Goal: Transaction & Acquisition: Book appointment/travel/reservation

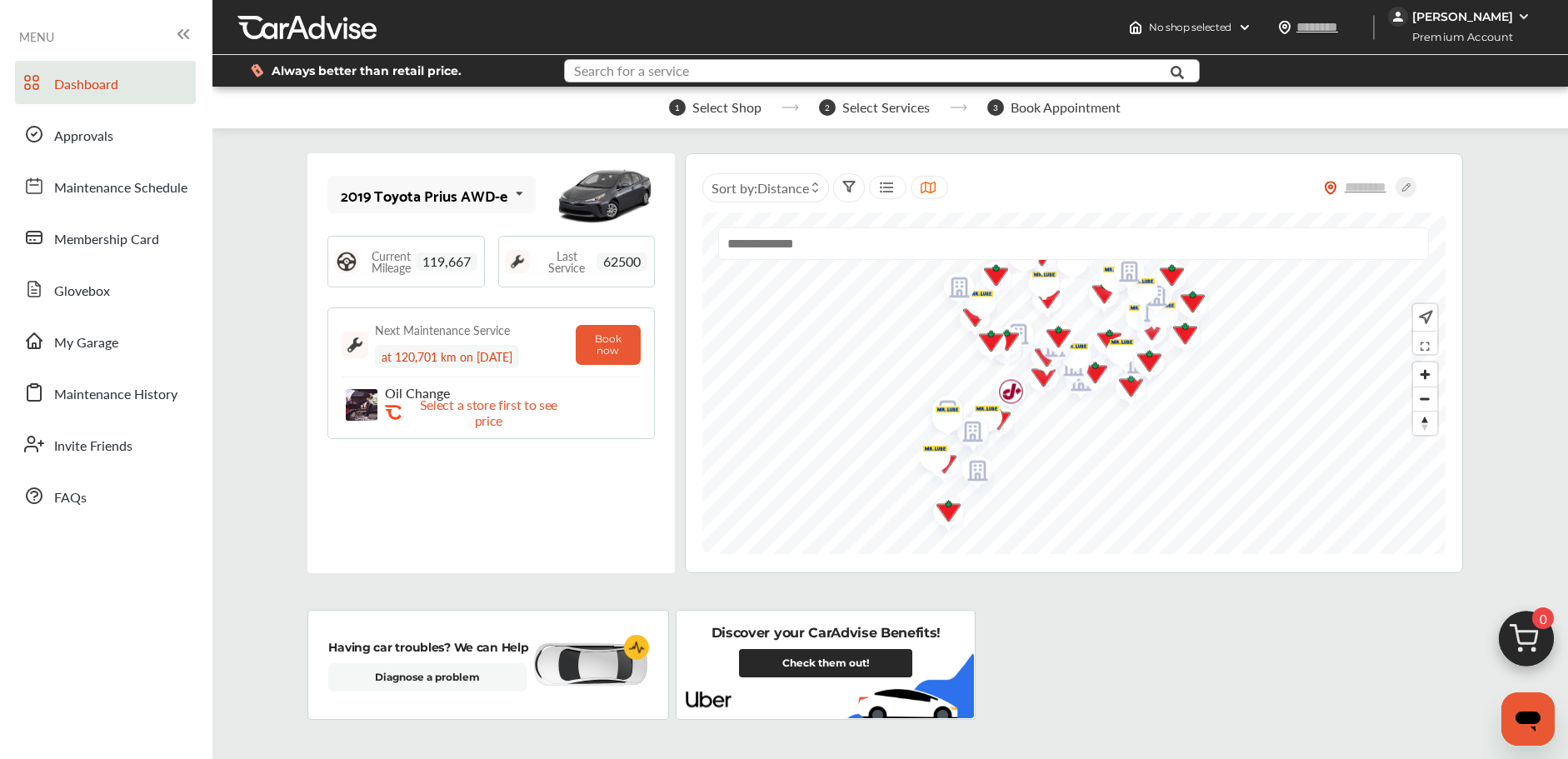
click at [742, 75] on input "text" at bounding box center [855, 72] width 580 height 26
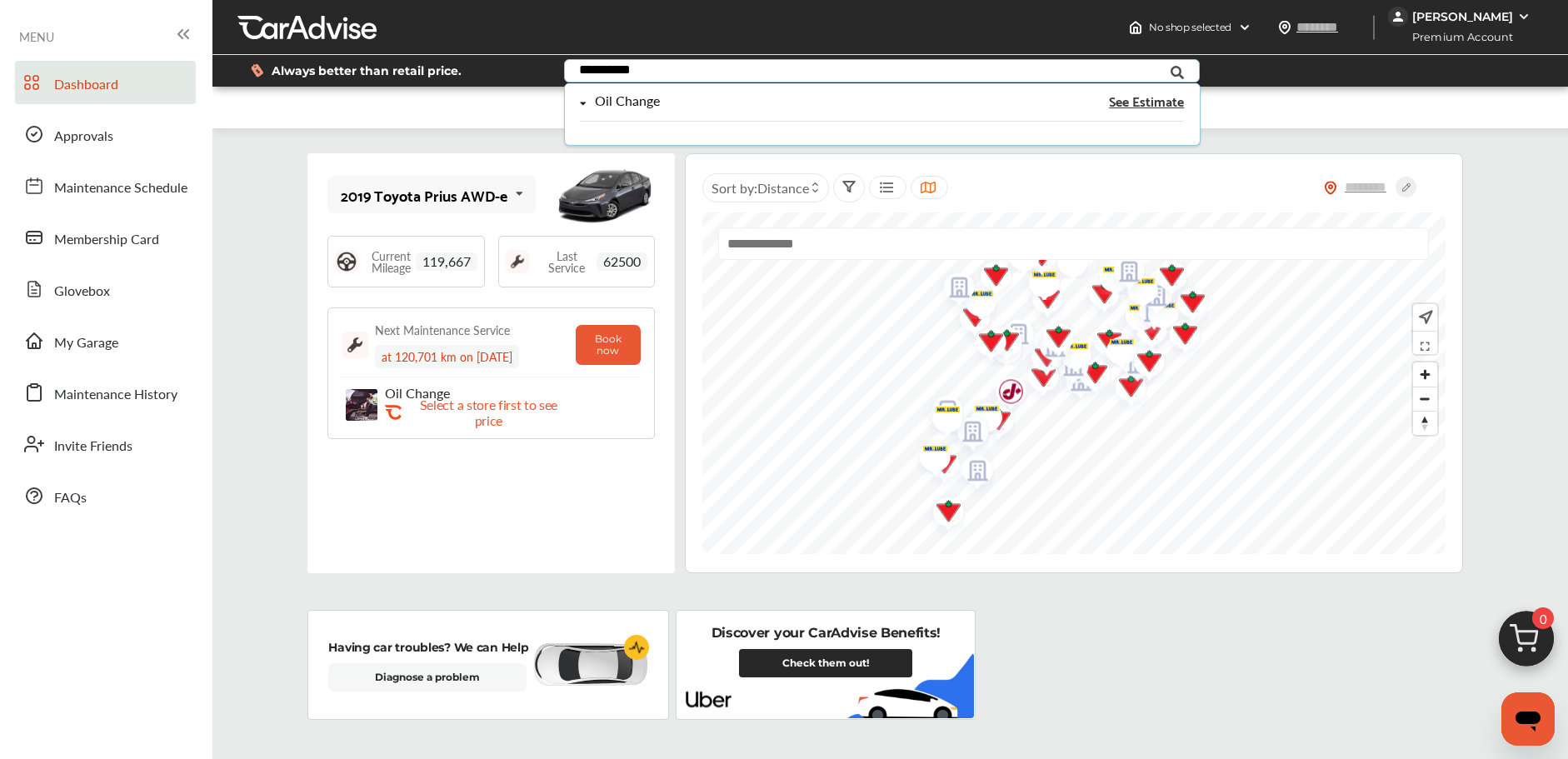
type input "**********"
click at [678, 94] on div "Oil Change" at bounding box center [790, 101] width 422 height 14
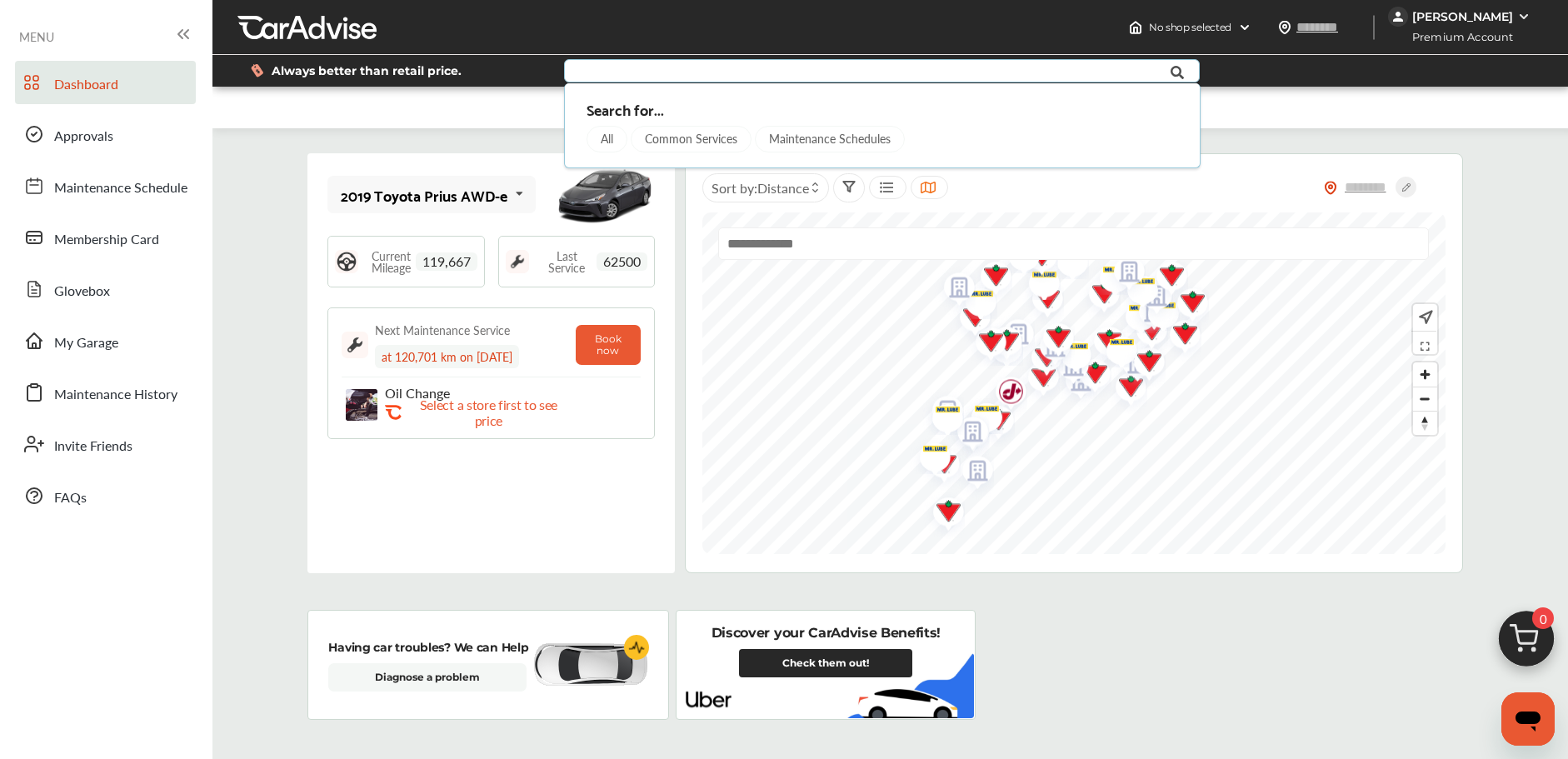
click at [1382, 120] on div "1 Select Shop 2 Select Services 3 Book Appointment" at bounding box center [894, 107] width 1364 height 42
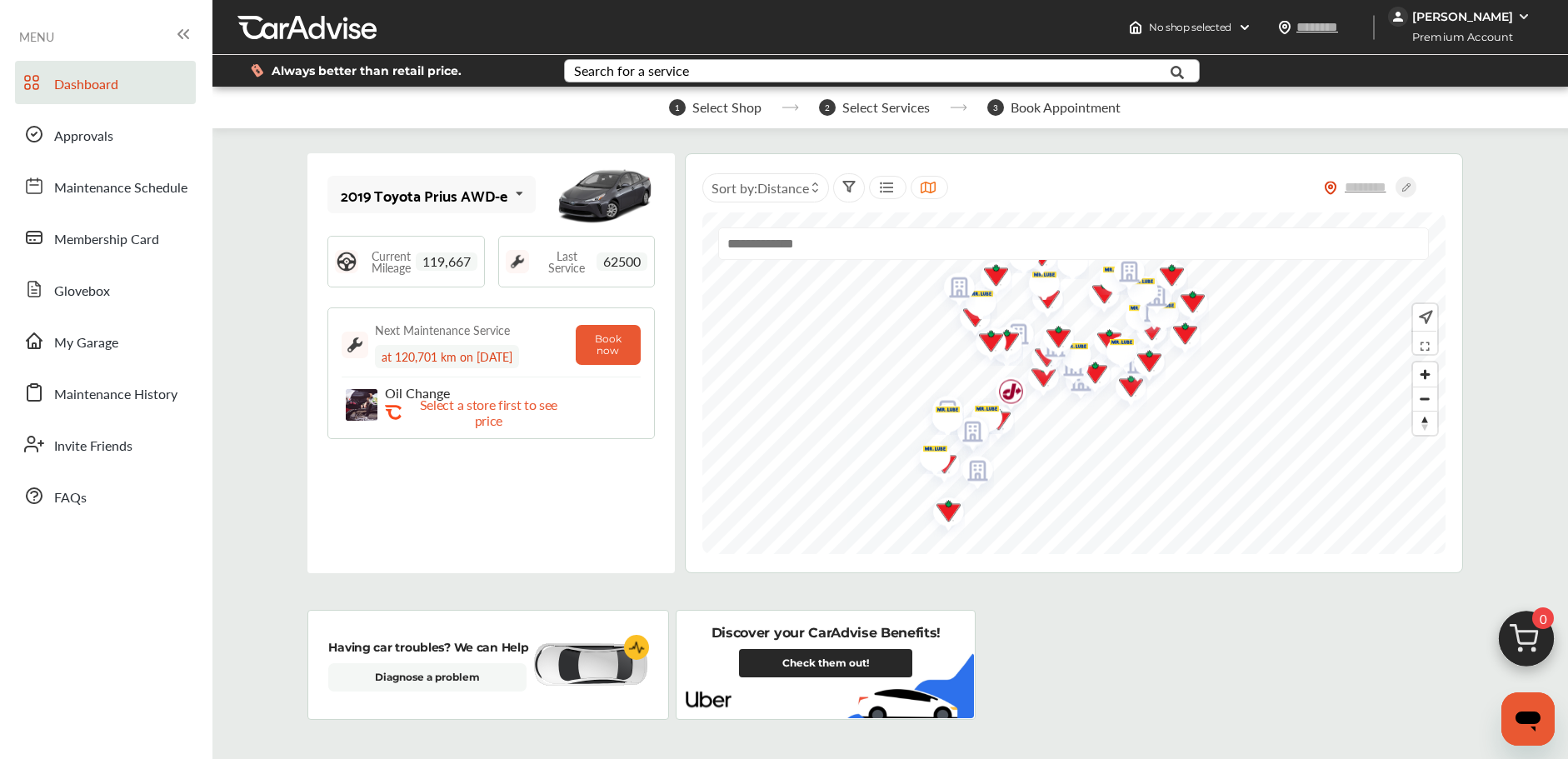
click at [1523, 642] on img at bounding box center [1526, 643] width 80 height 80
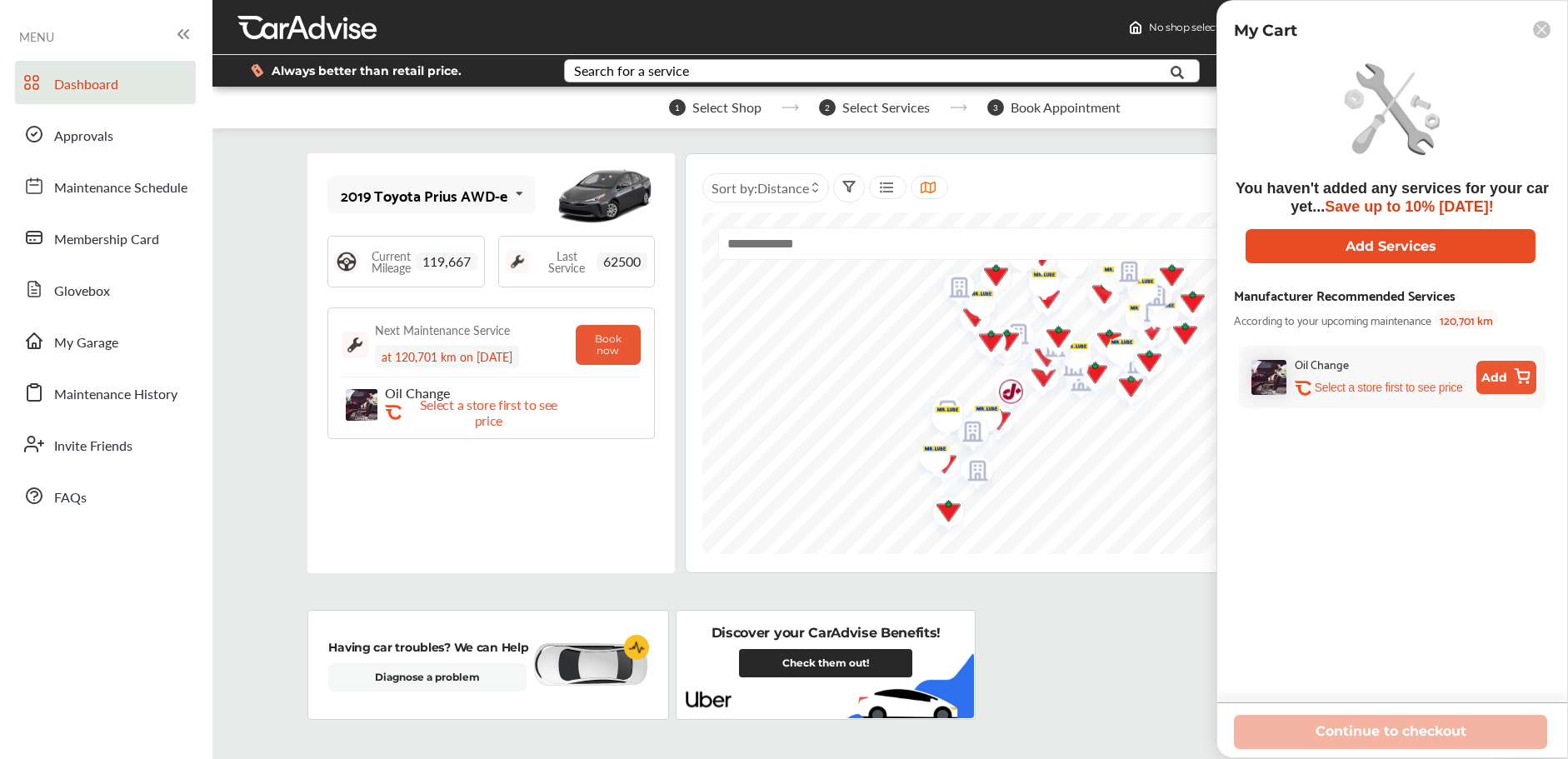
click at [1361, 247] on button "Add Services" at bounding box center [1390, 246] width 290 height 34
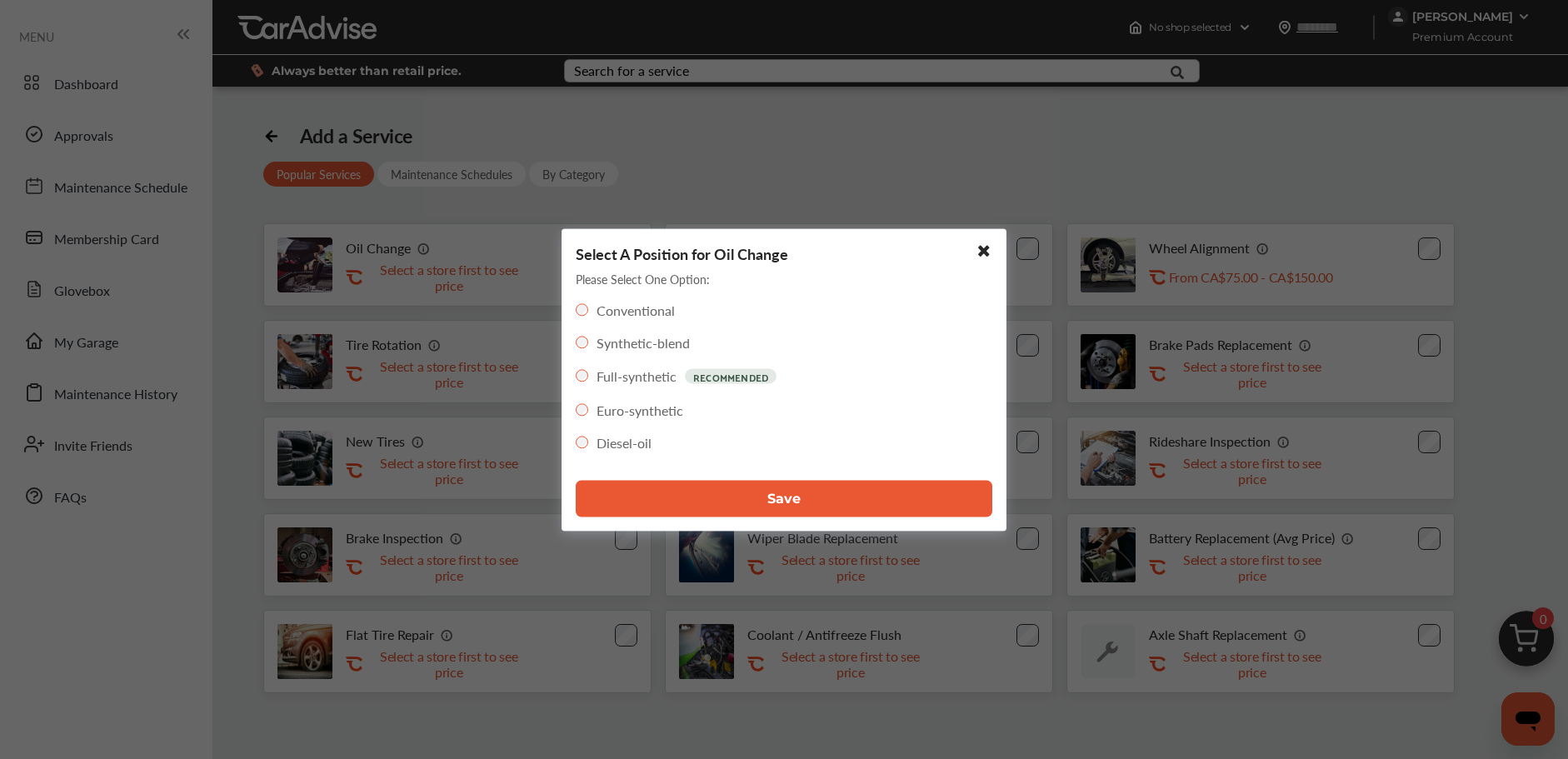
click at [676, 500] on button "Save" at bounding box center [784, 498] width 417 height 36
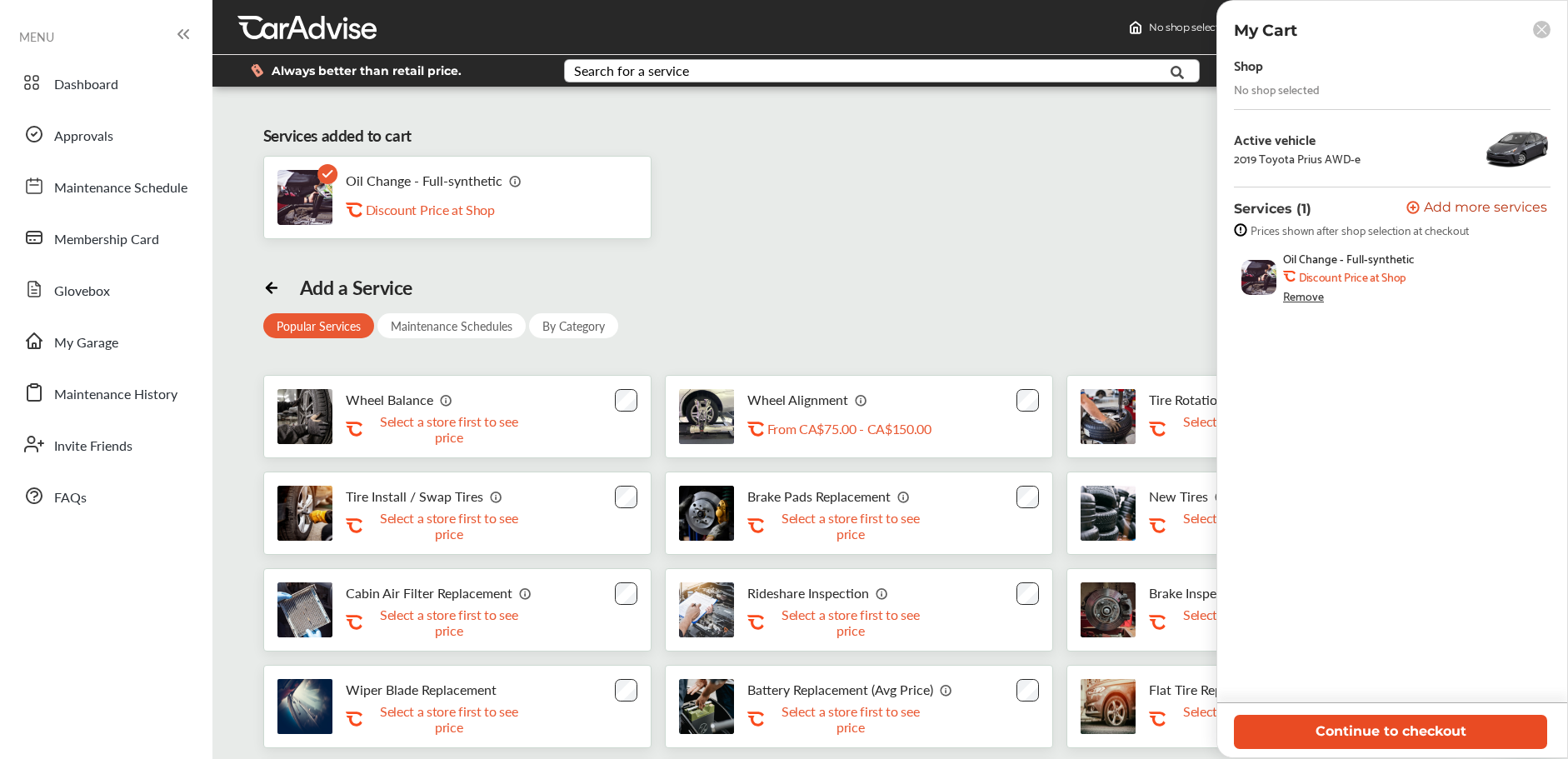
click at [1408, 732] on button "Continue to checkout" at bounding box center [1390, 731] width 313 height 34
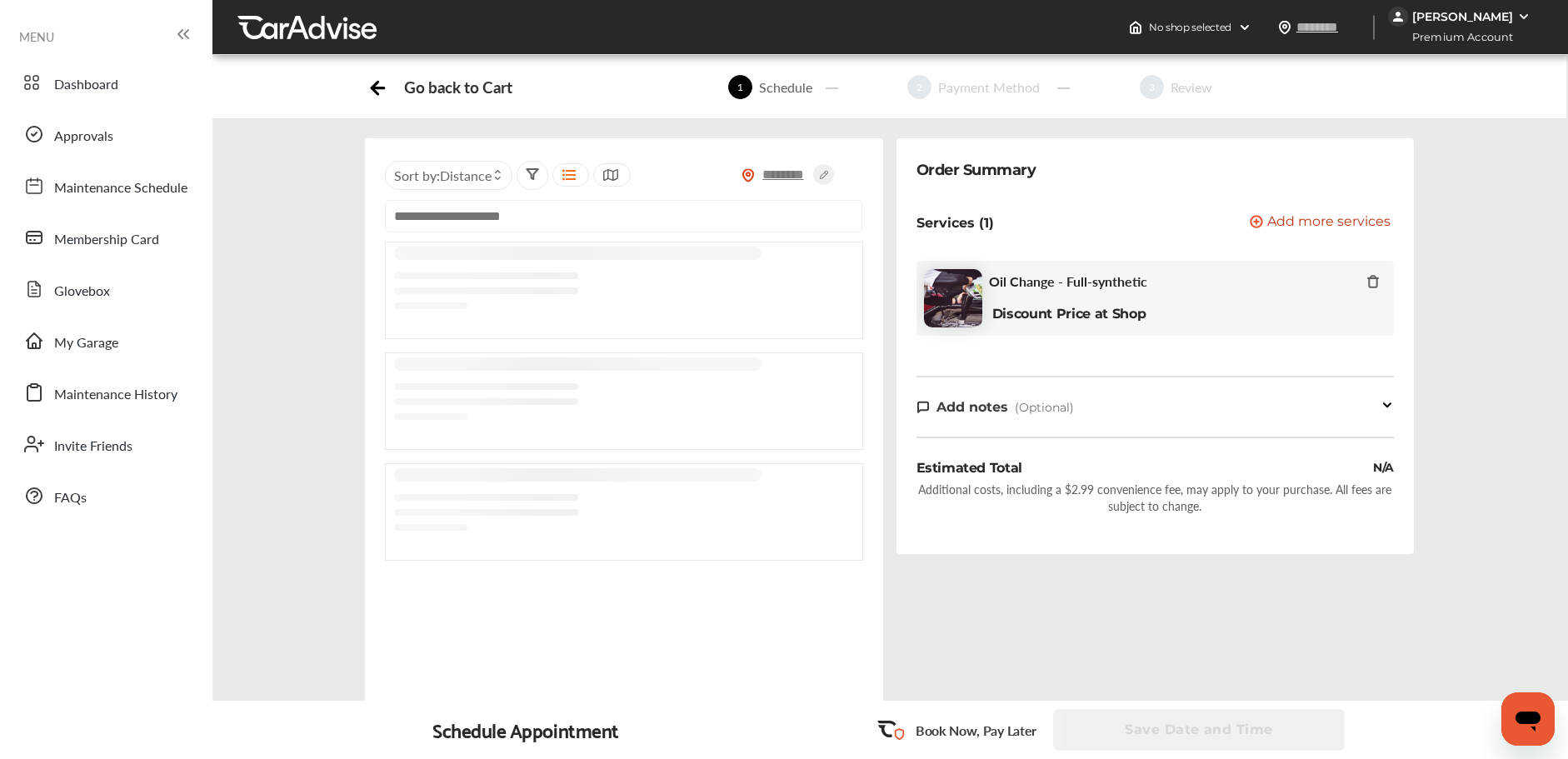
click at [782, 172] on input "text" at bounding box center [784, 174] width 59 height 18
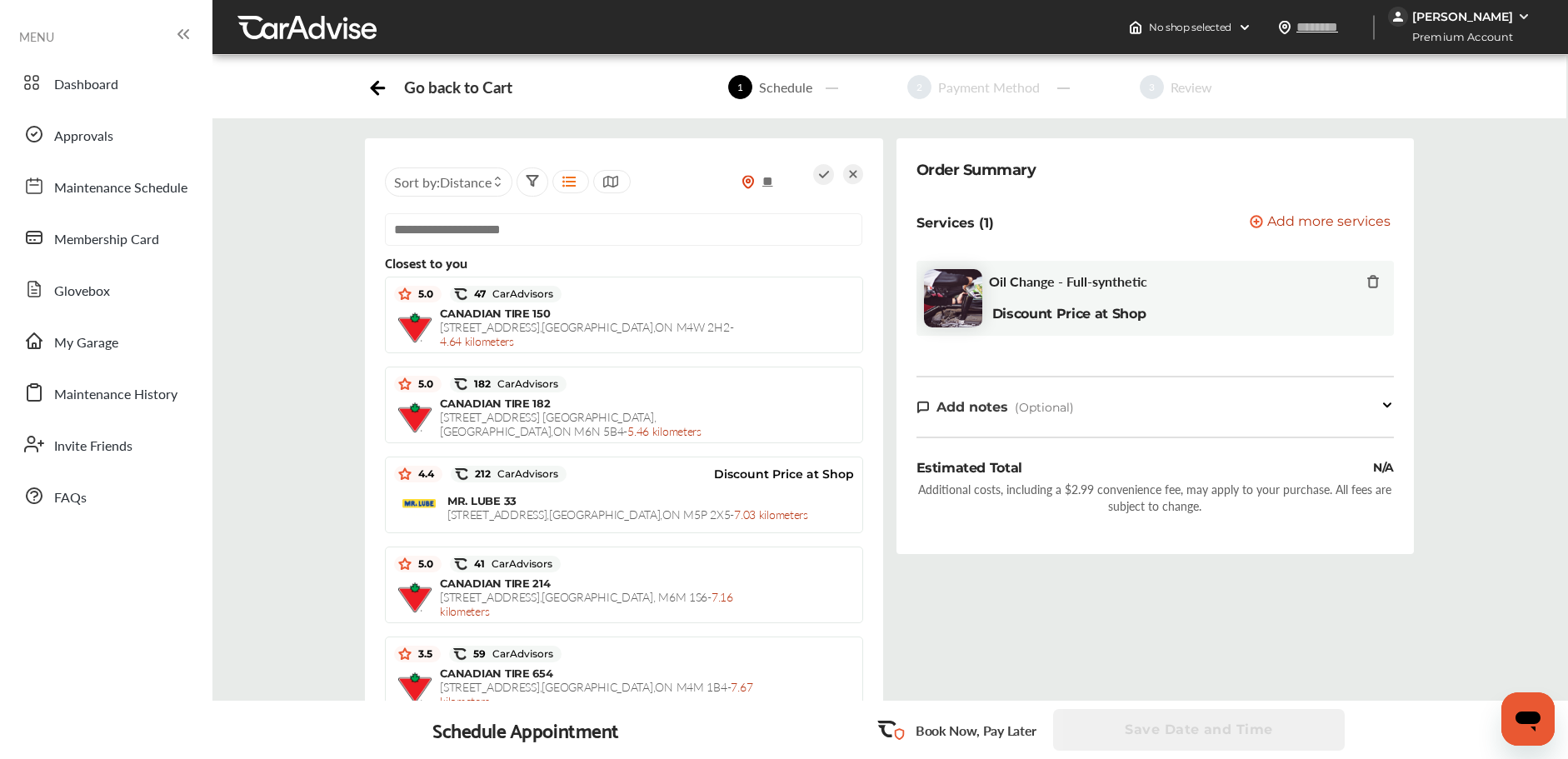
type input "*"
type input "*******"
click at [818, 172] on icon at bounding box center [823, 174] width 20 height 20
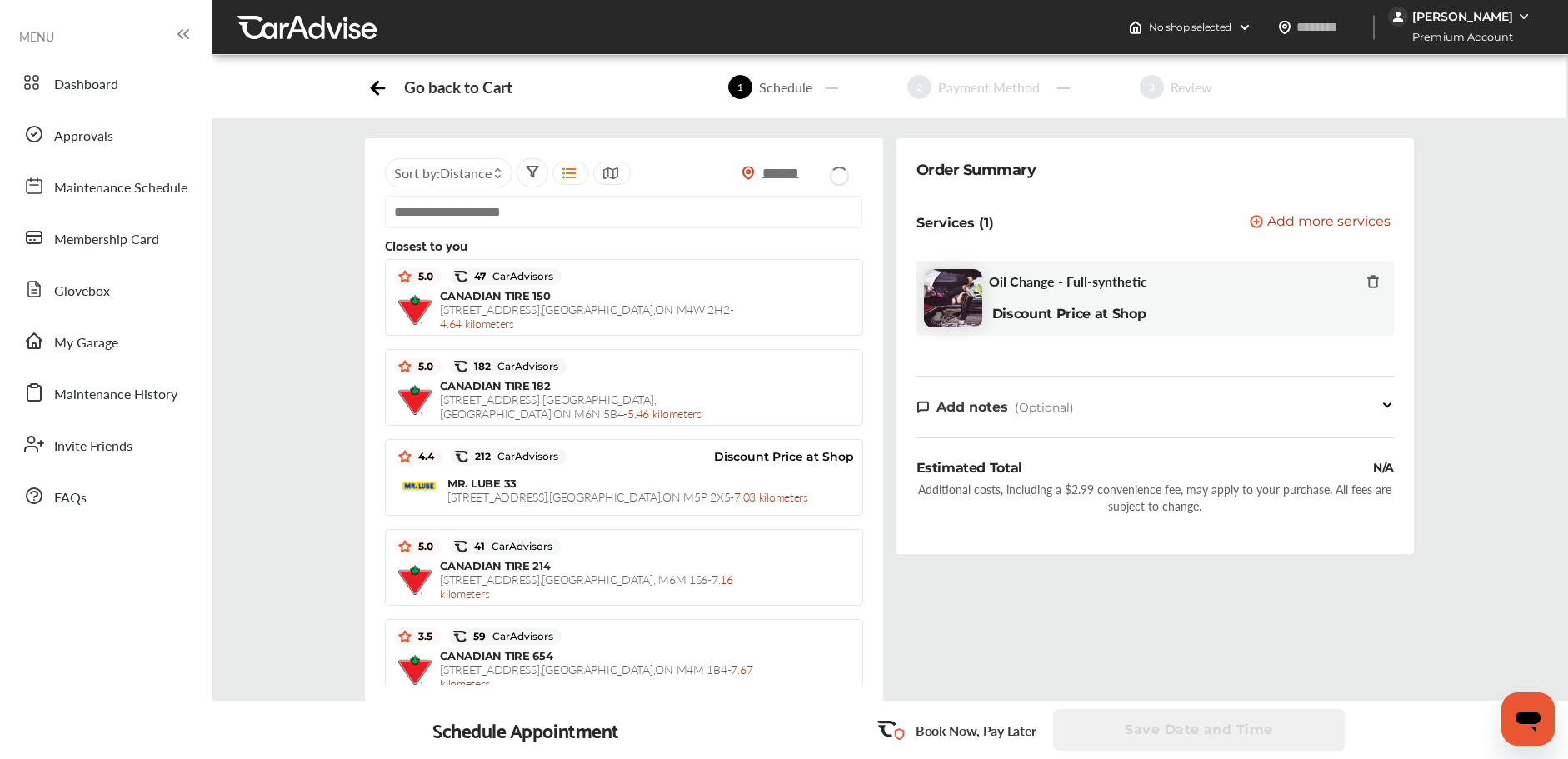
type input "*******"
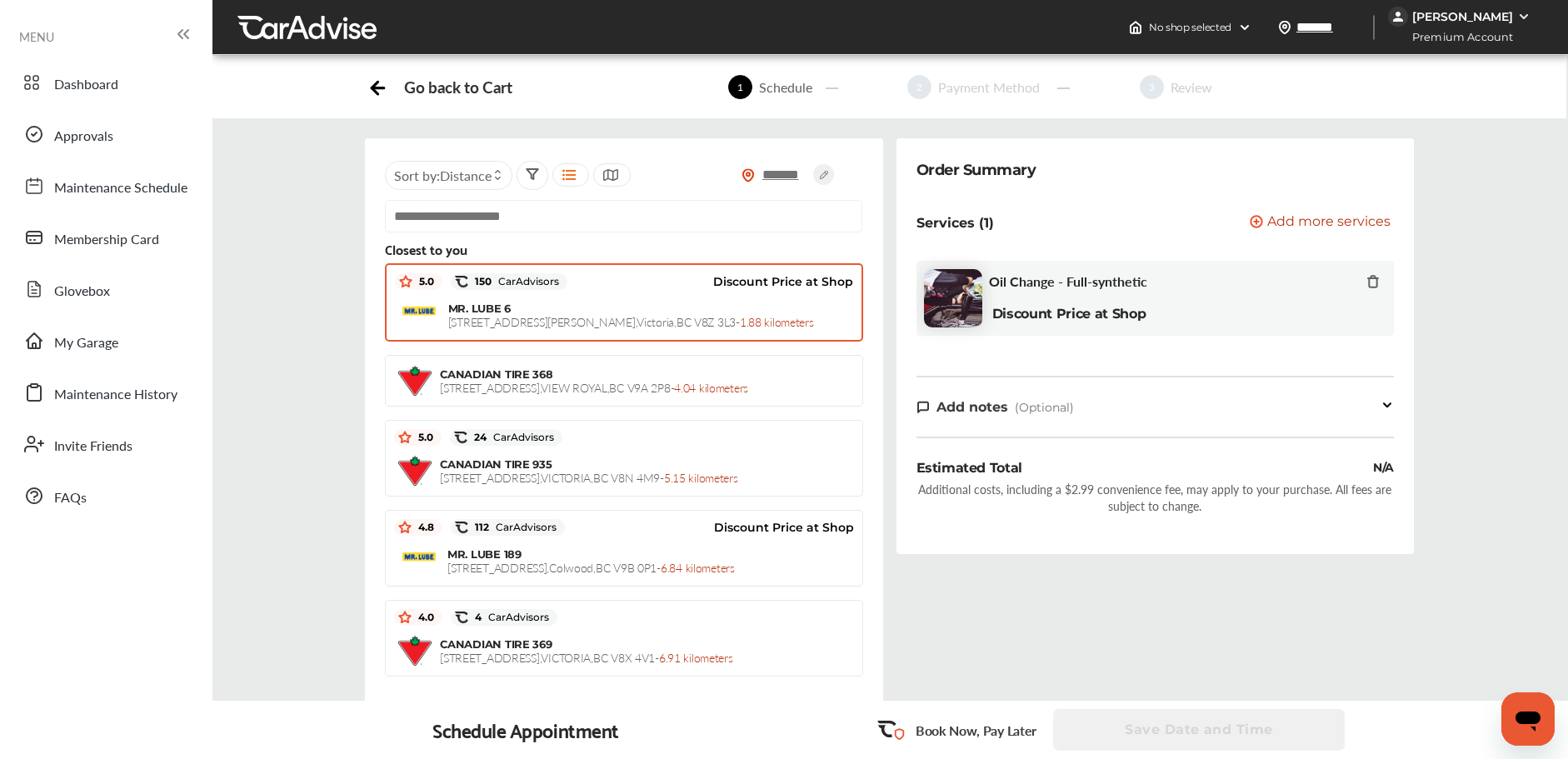
click at [507, 311] on span "MR. LUBE 6" at bounding box center [479, 308] width 62 height 13
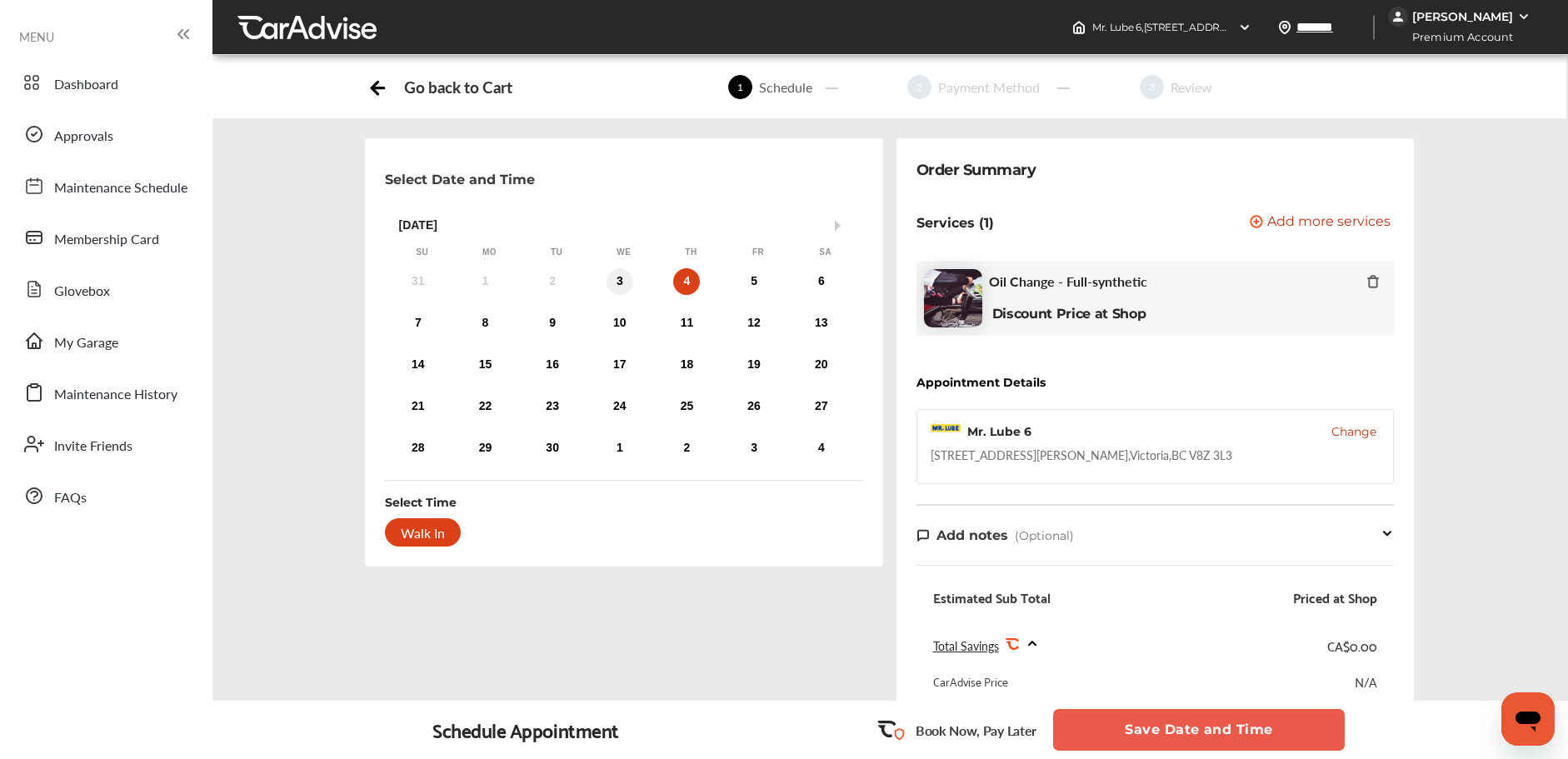
click at [619, 280] on div "3" at bounding box center [620, 282] width 27 height 27
click at [822, 282] on div "6" at bounding box center [821, 282] width 27 height 27
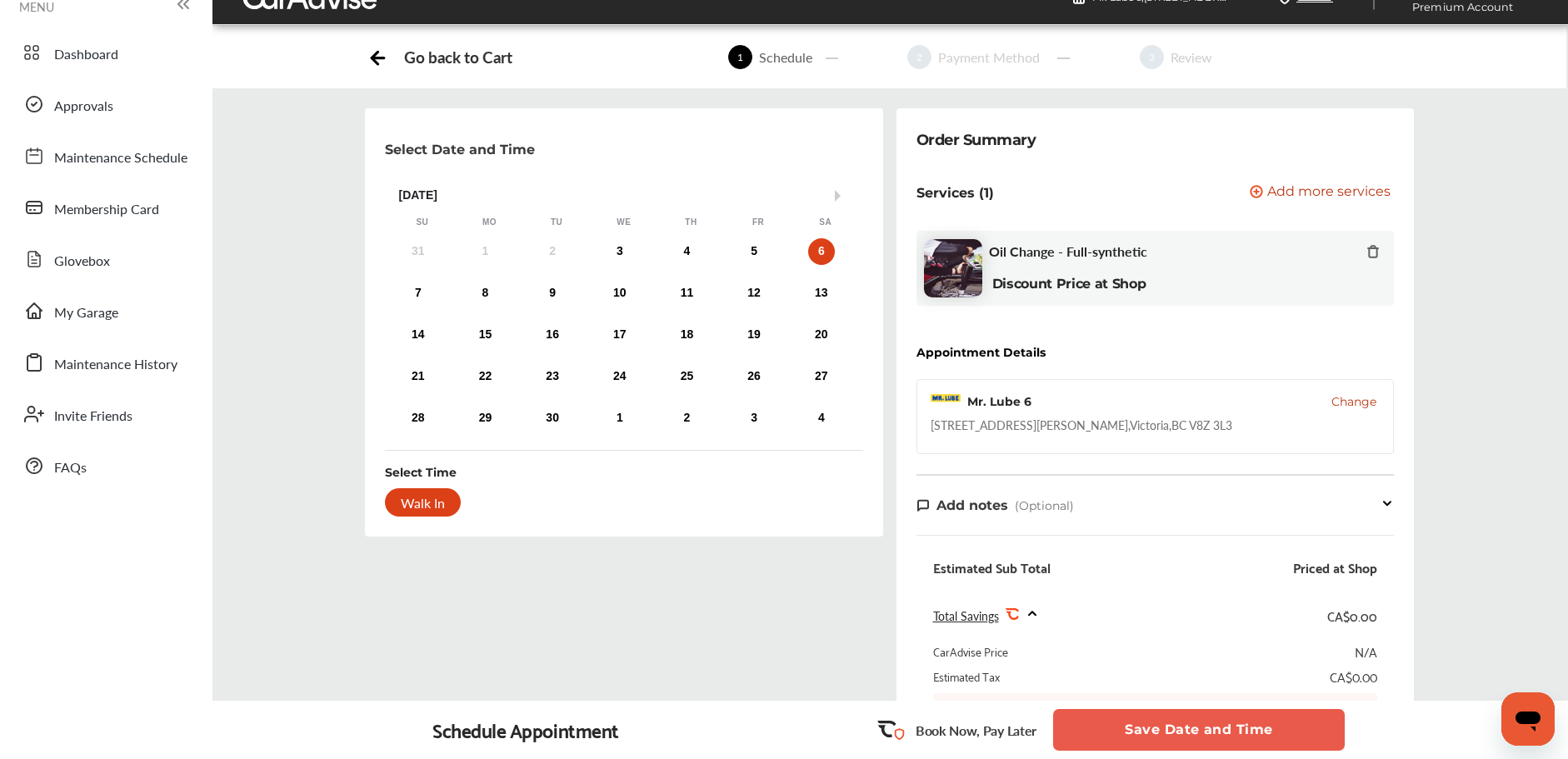
scroll to position [25, 0]
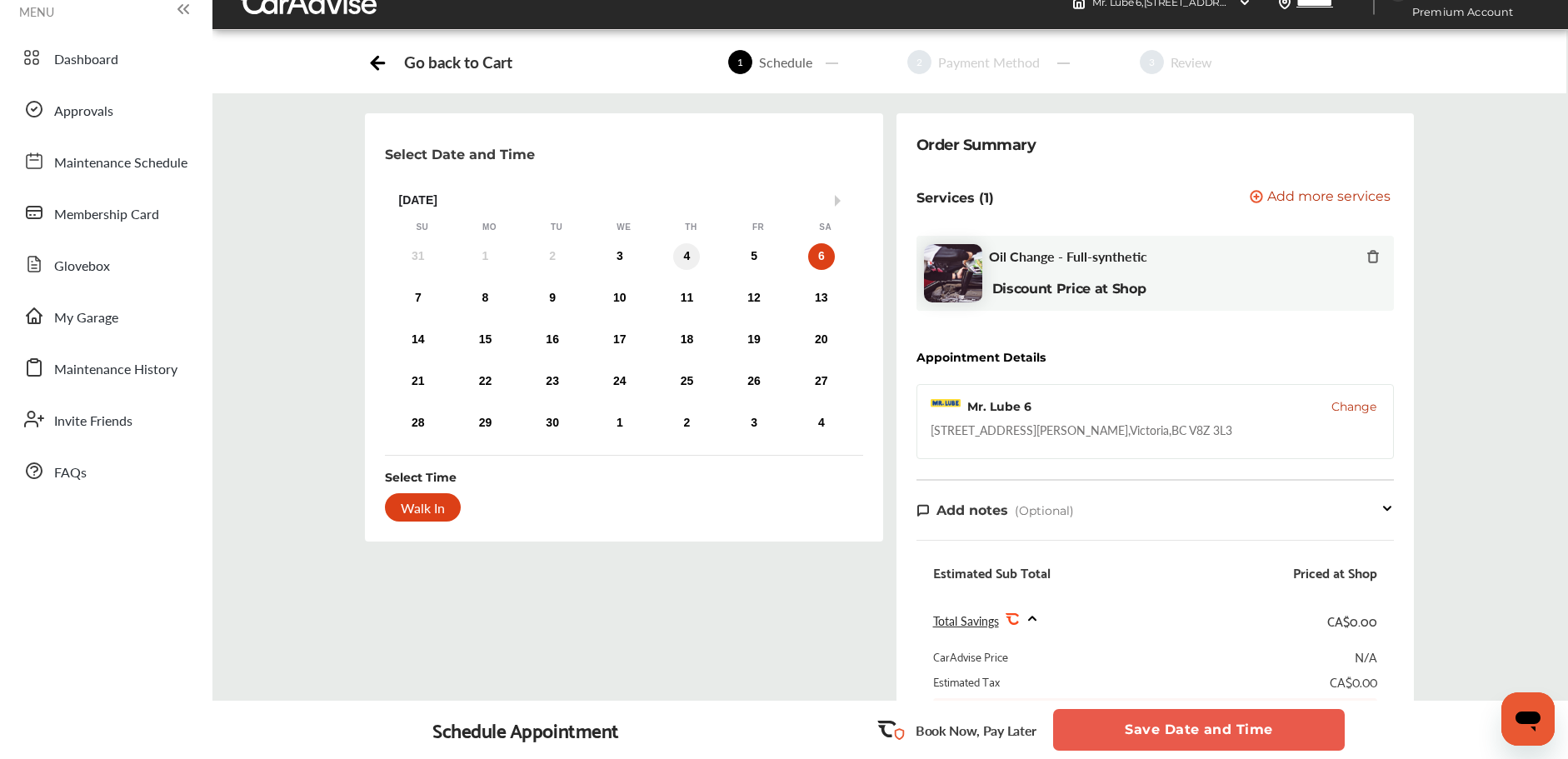
click at [683, 258] on div "4" at bounding box center [686, 257] width 27 height 27
click at [809, 260] on div "6" at bounding box center [821, 257] width 27 height 27
click at [668, 260] on div "31 1 2 3 4 5 6" at bounding box center [620, 256] width 470 height 33
click at [681, 260] on div "4" at bounding box center [686, 257] width 27 height 27
click at [823, 265] on div "6" at bounding box center [821, 257] width 27 height 27
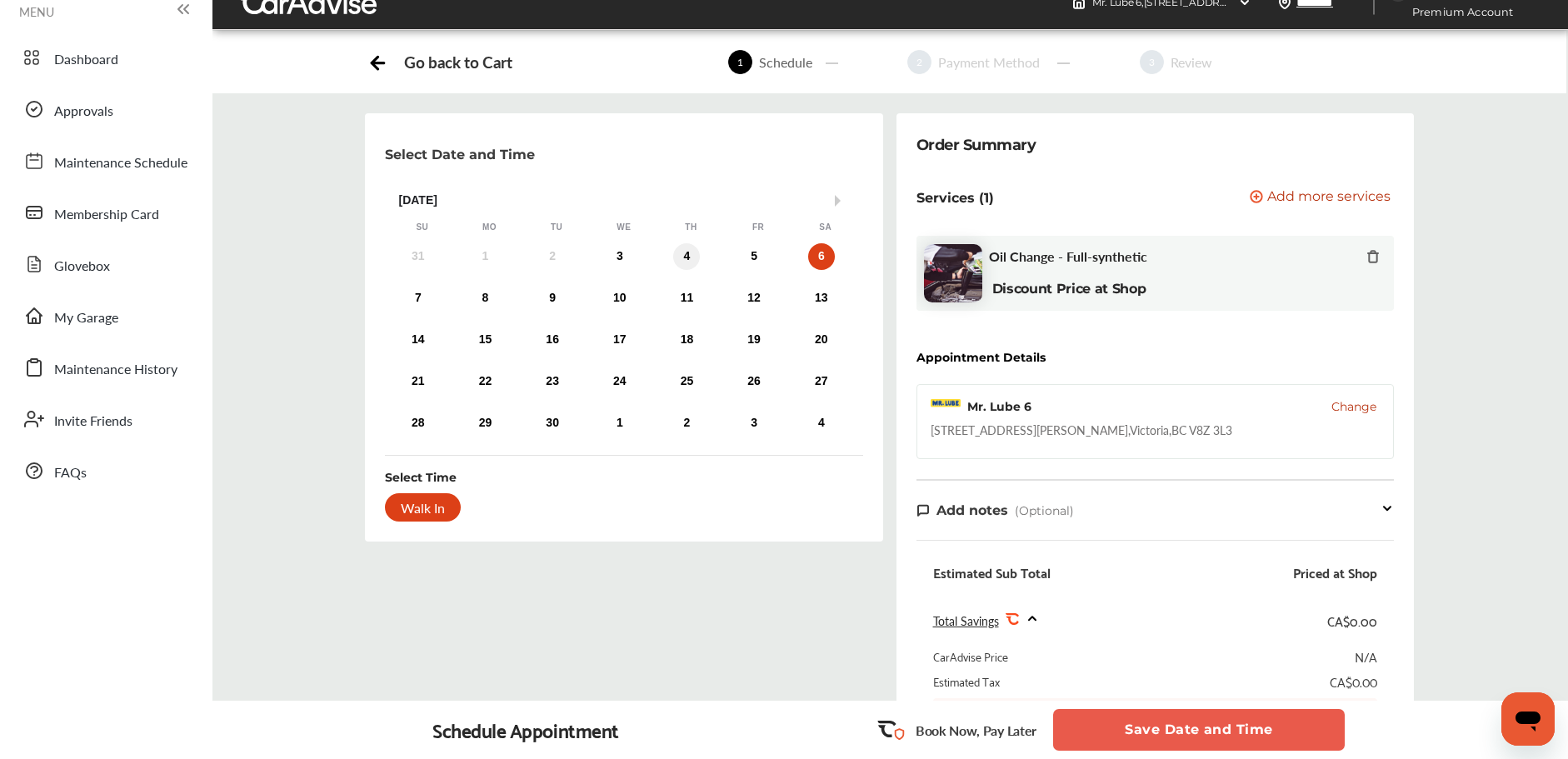
click at [685, 260] on div "4" at bounding box center [686, 257] width 27 height 27
click at [825, 258] on div "6" at bounding box center [821, 257] width 27 height 27
click at [684, 254] on div "4" at bounding box center [686, 257] width 27 height 27
click at [822, 257] on div "6" at bounding box center [821, 257] width 27 height 27
click at [691, 255] on div "4" at bounding box center [686, 257] width 27 height 27
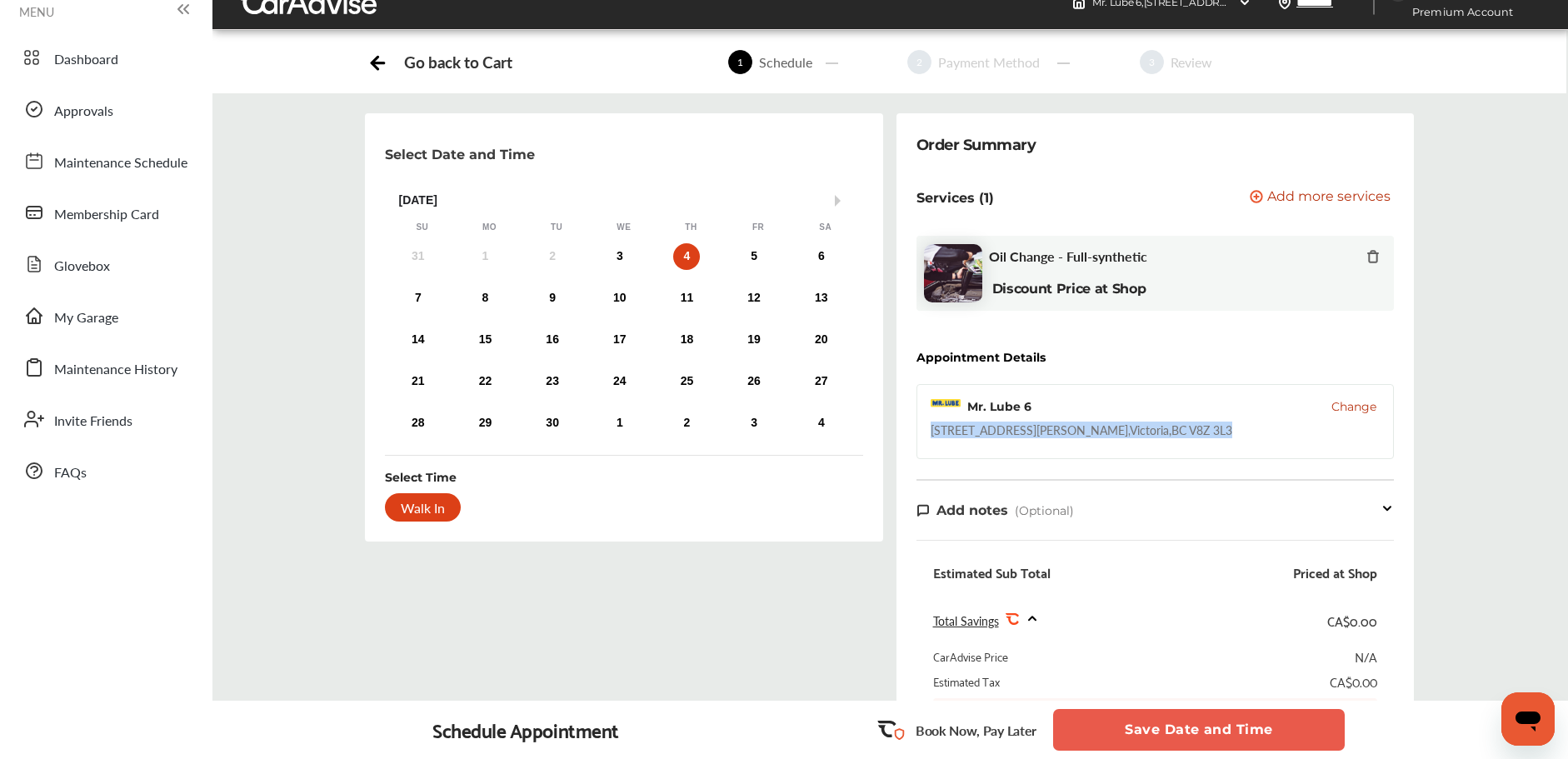
drag, startPoint x: 931, startPoint y: 430, endPoint x: 1144, endPoint y: 428, distance: 213.0
click at [1144, 428] on div "[STREET_ADDRESS][PERSON_NAME]" at bounding box center [1081, 429] width 301 height 17
click at [935, 430] on div "[STREET_ADDRESS][PERSON_NAME]" at bounding box center [1081, 429] width 301 height 17
drag, startPoint x: 931, startPoint y: 430, endPoint x: 1168, endPoint y: 437, distance: 237.1
click at [1170, 437] on div "Mr. Lube 6 Change [STREET_ADDRESS][PERSON_NAME]" at bounding box center [1155, 421] width 477 height 75
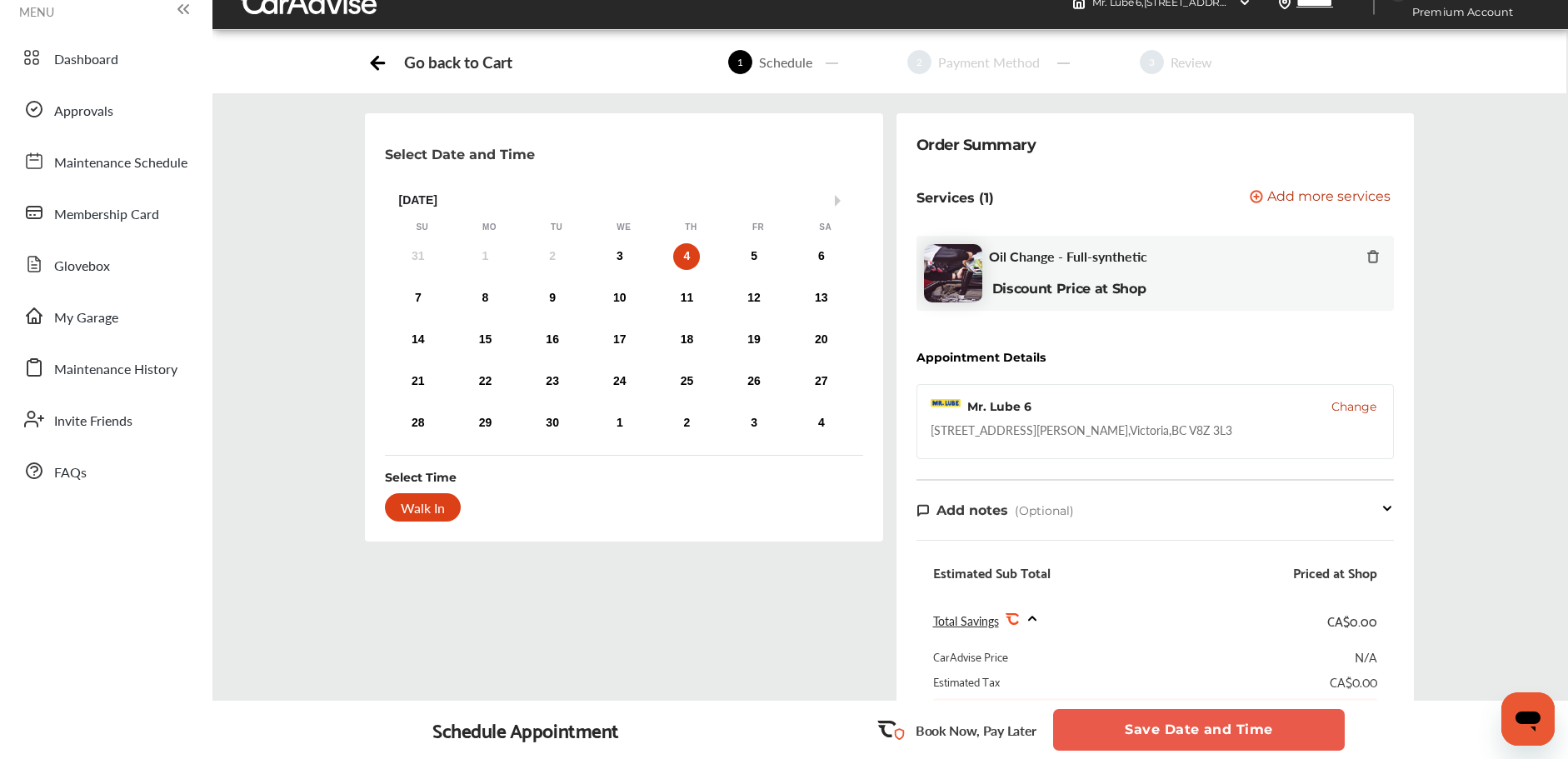
click at [1074, 432] on div "[STREET_ADDRESS][PERSON_NAME]" at bounding box center [1081, 429] width 301 height 17
click at [824, 262] on div "6" at bounding box center [821, 257] width 27 height 27
click at [692, 258] on div "4" at bounding box center [686, 257] width 27 height 27
click at [828, 259] on div "6" at bounding box center [821, 257] width 27 height 27
drag, startPoint x: 684, startPoint y: 258, endPoint x: 715, endPoint y: 256, distance: 31.1
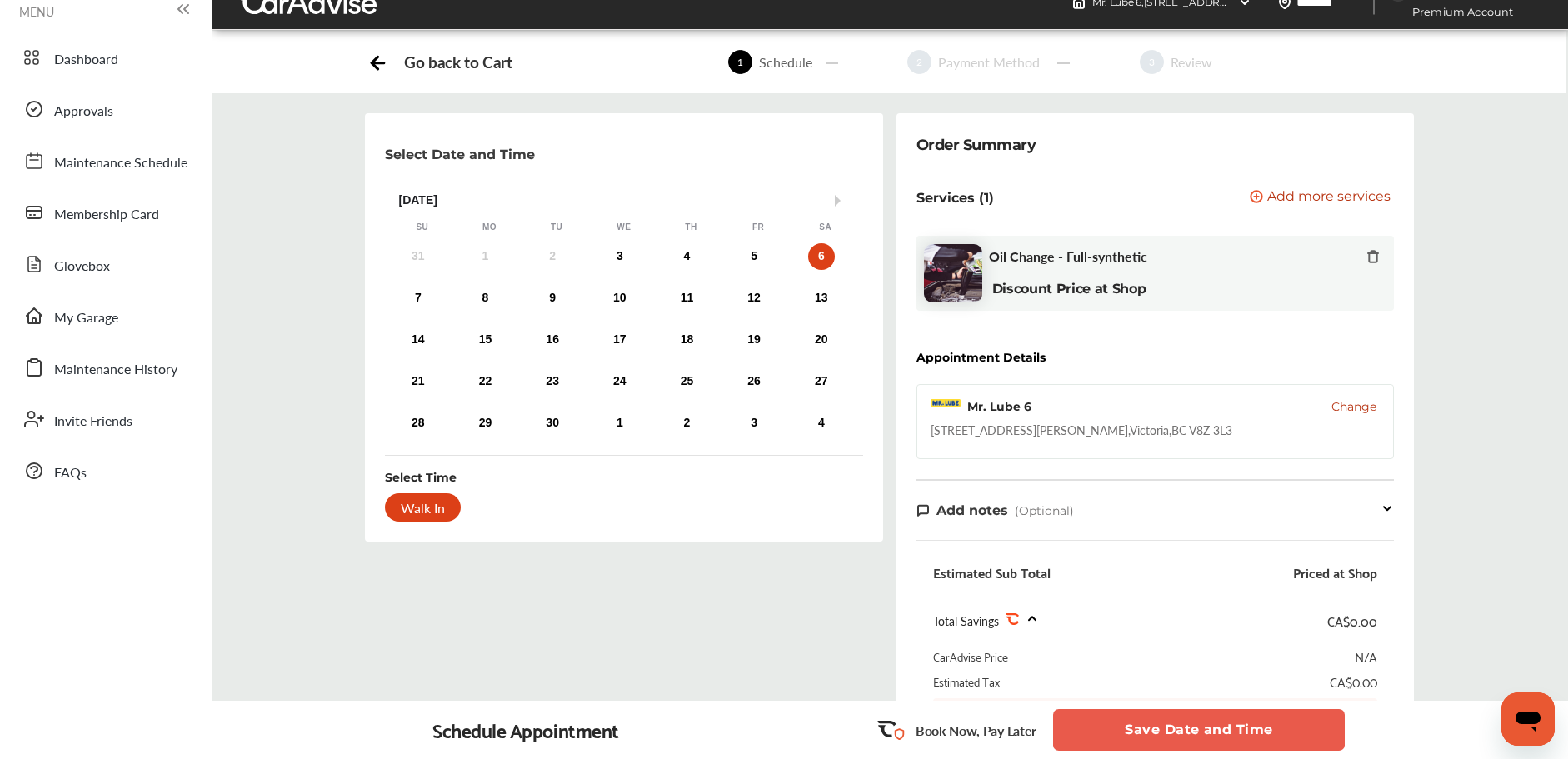
click at [684, 258] on div "4" at bounding box center [686, 257] width 27 height 27
click at [826, 253] on div "6" at bounding box center [821, 257] width 27 height 27
drag, startPoint x: 695, startPoint y: 258, endPoint x: 760, endPoint y: 257, distance: 65.0
click at [695, 258] on div "4" at bounding box center [686, 257] width 27 height 27
click at [817, 255] on div "6" at bounding box center [821, 257] width 27 height 27
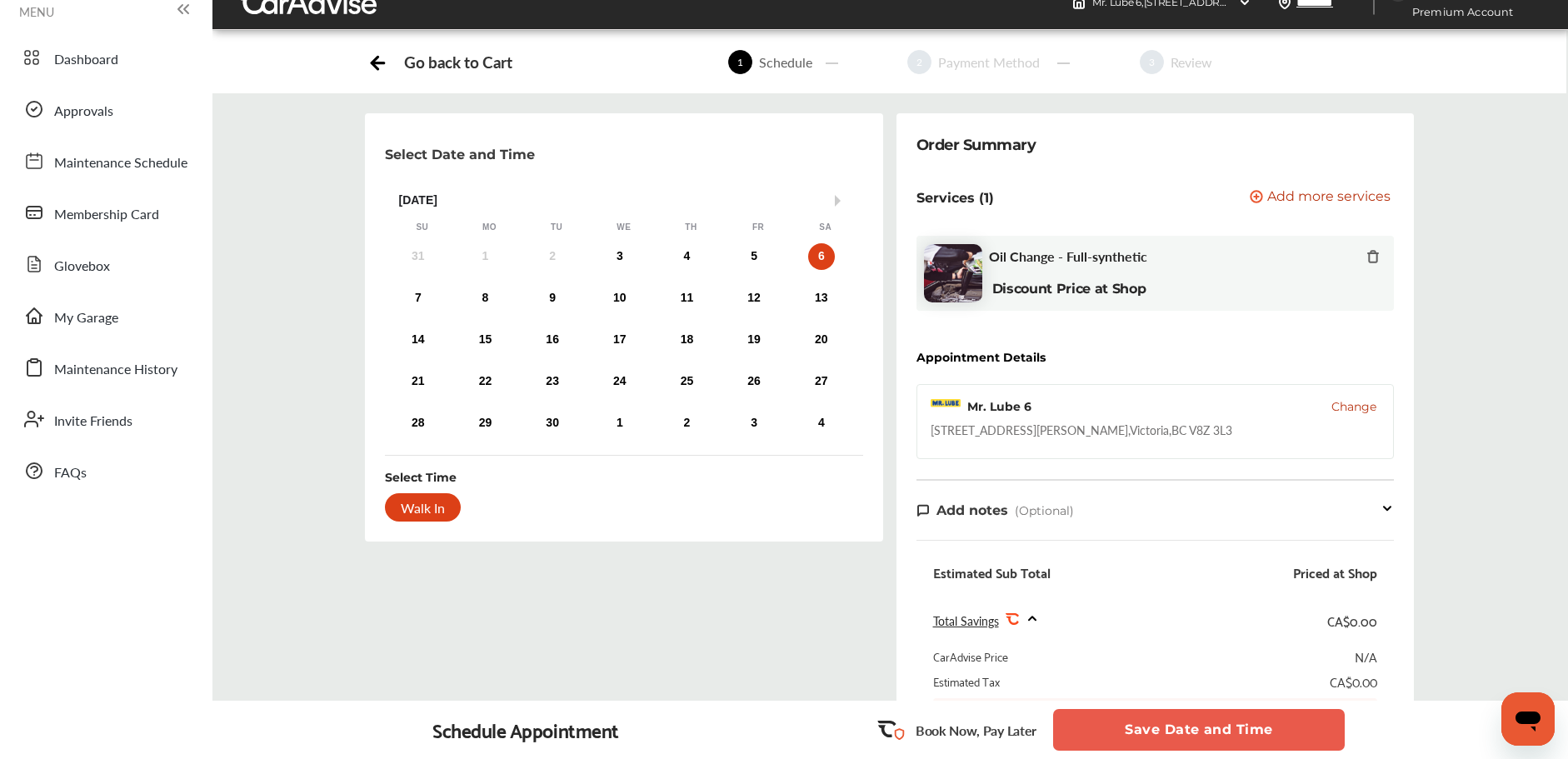
drag, startPoint x: 685, startPoint y: 255, endPoint x: 708, endPoint y: 253, distance: 23.1
click at [685, 255] on div "4" at bounding box center [686, 257] width 27 height 27
click at [827, 256] on div "6" at bounding box center [821, 257] width 27 height 27
click at [704, 256] on div "31 1 2 3 4 5 6" at bounding box center [620, 256] width 470 height 33
click at [692, 258] on div "4" at bounding box center [686, 257] width 27 height 27
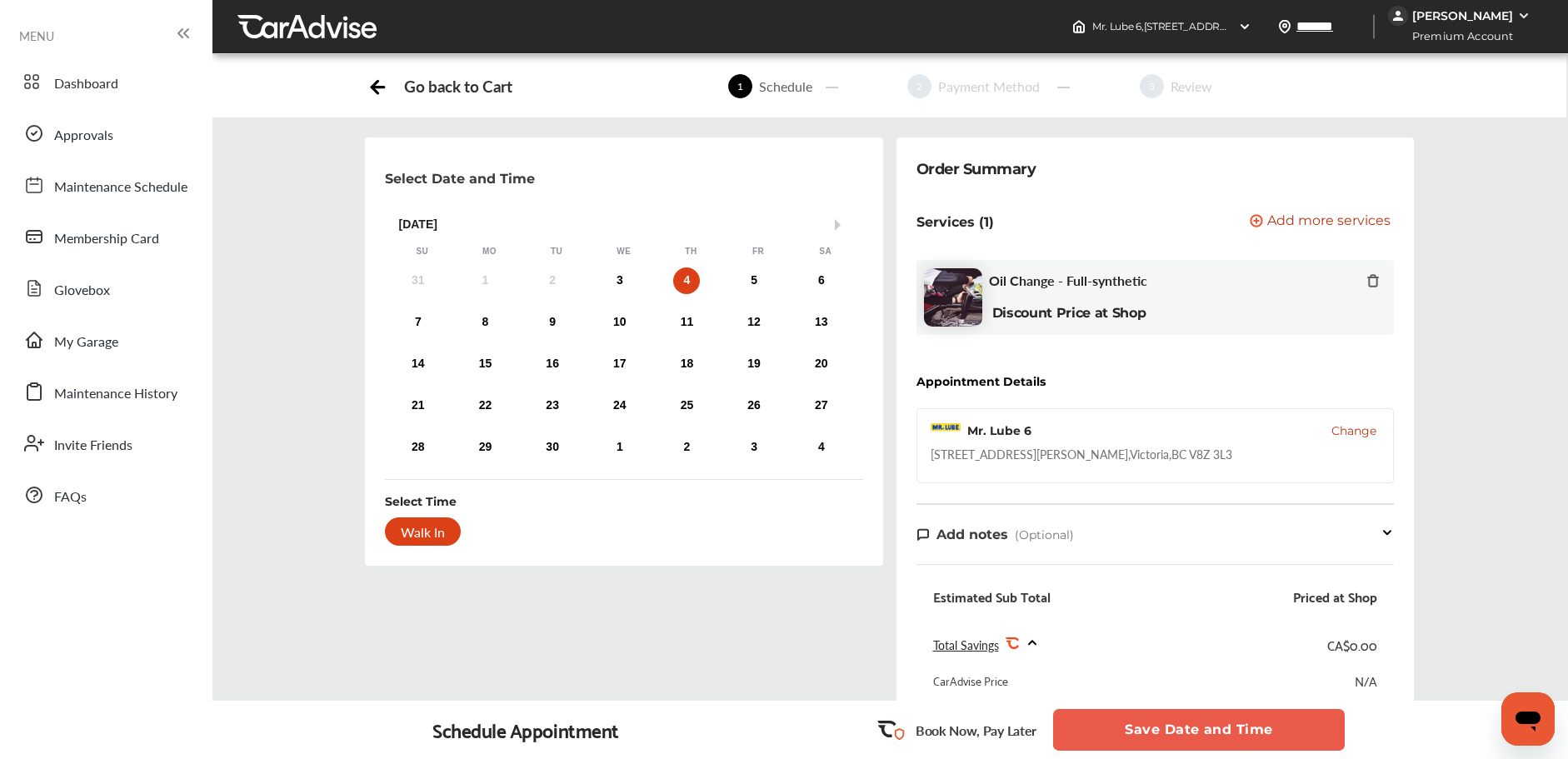
scroll to position [0, 0]
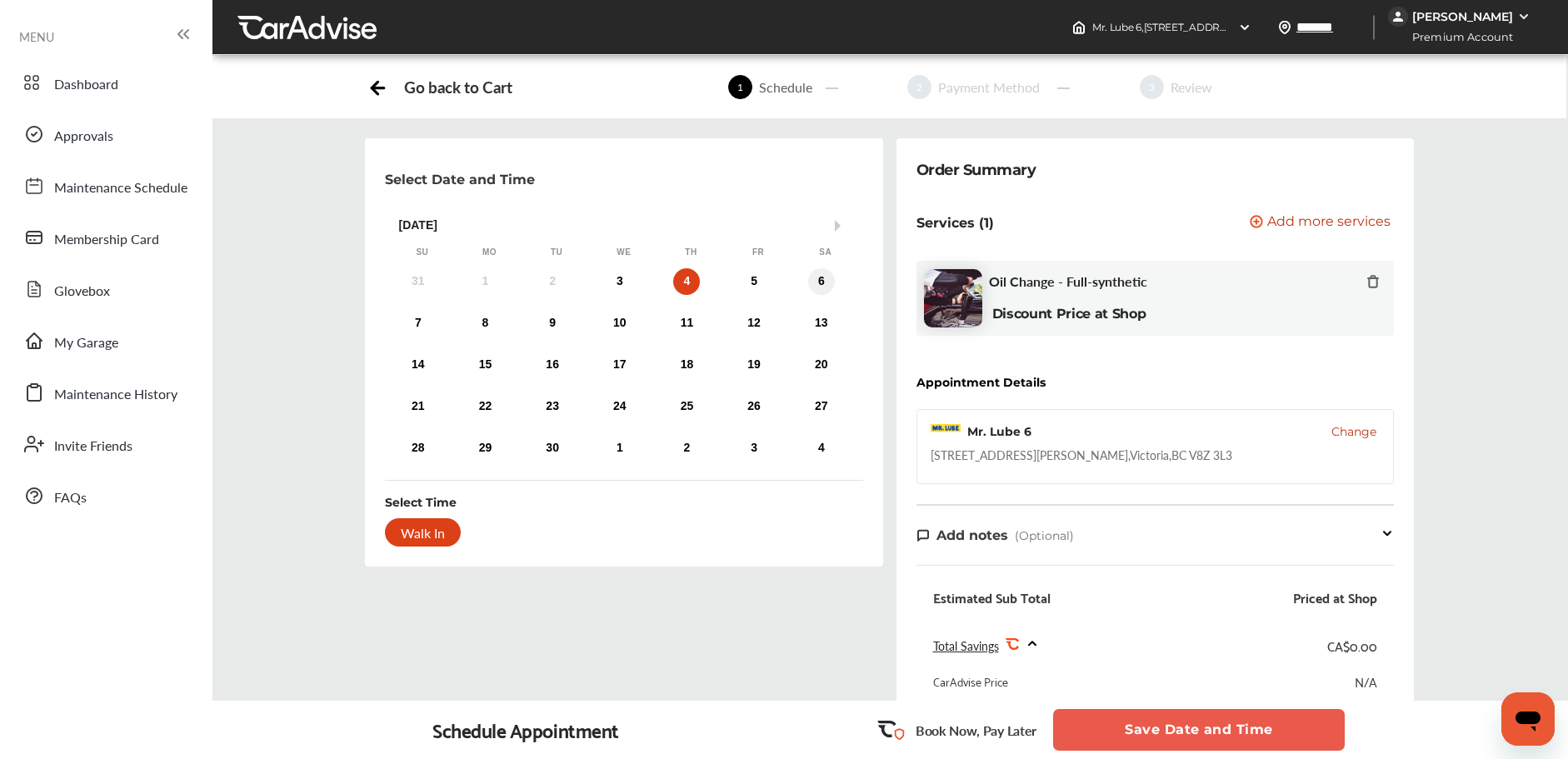
click at [824, 287] on div "6" at bounding box center [821, 282] width 27 height 27
drag, startPoint x: 932, startPoint y: 457, endPoint x: 1151, endPoint y: 468, distance: 219.3
click at [1152, 468] on div "Mr. Lube 6 Change [STREET_ADDRESS][PERSON_NAME]" at bounding box center [1155, 446] width 477 height 75
copy div "[STREET_ADDRESS][PERSON_NAME]"
click at [681, 284] on div "4" at bounding box center [686, 282] width 27 height 27
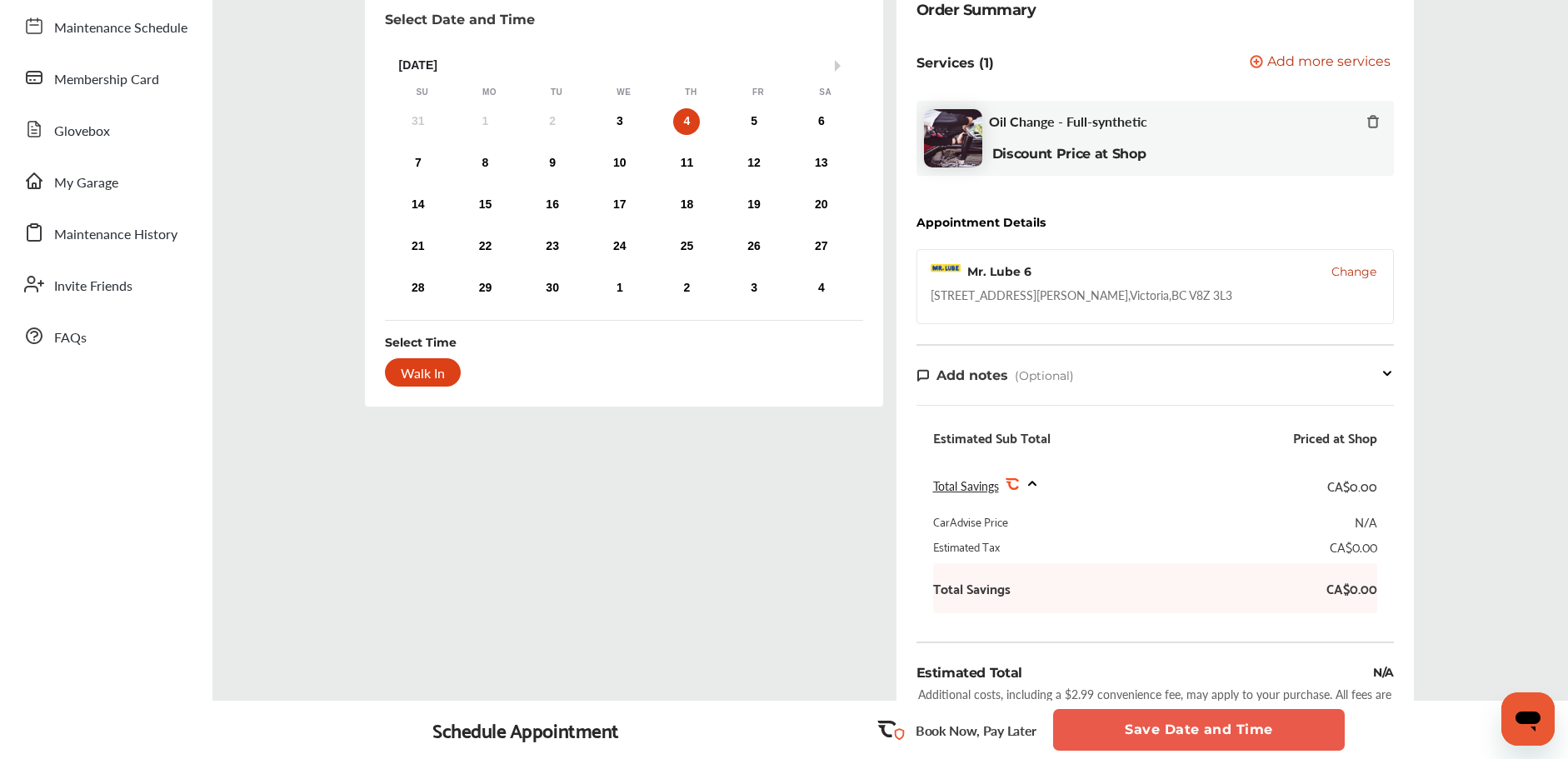
scroll to position [163, 0]
click at [1156, 731] on button "Save Date and Time" at bounding box center [1198, 729] width 292 height 42
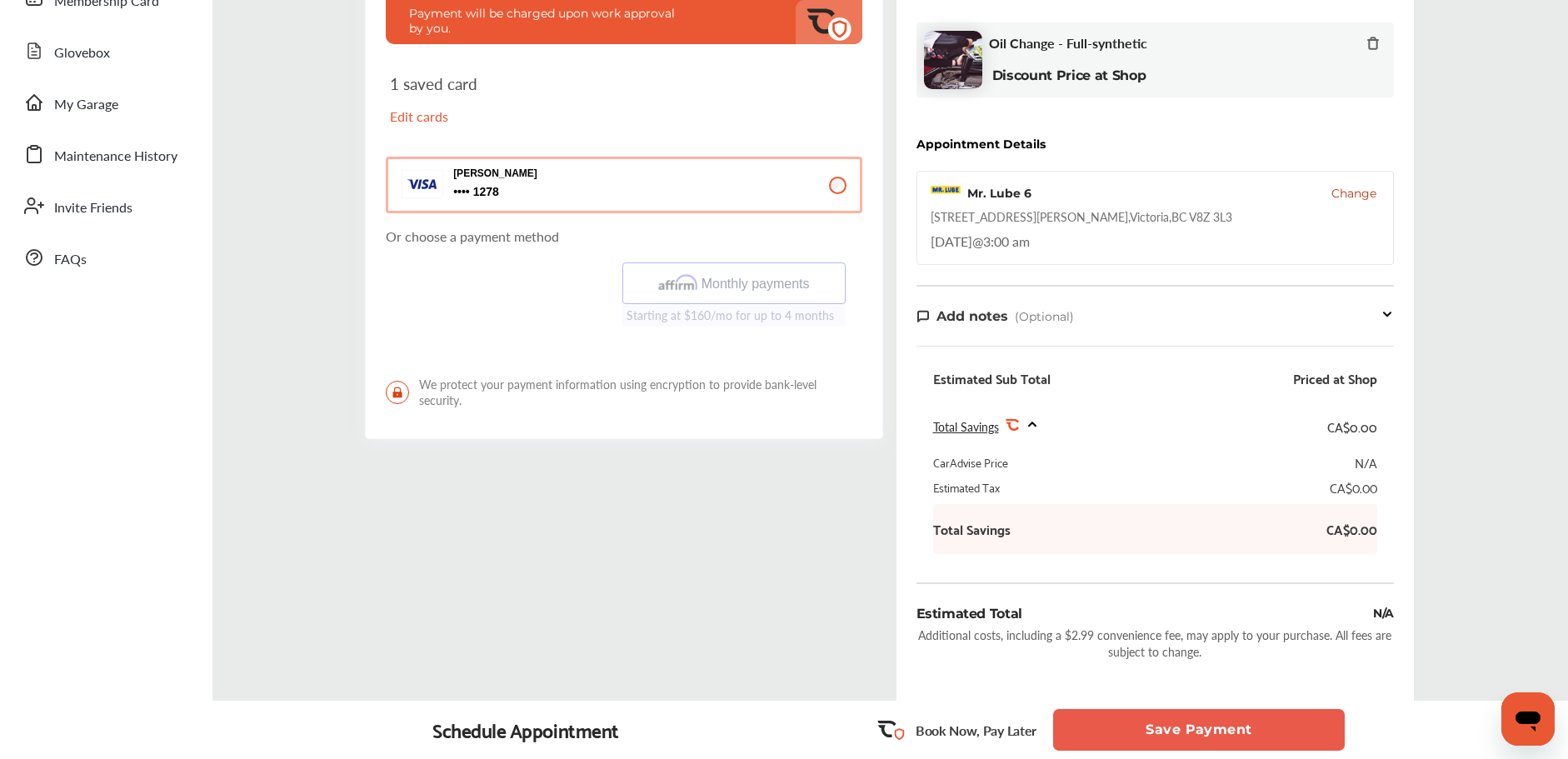
scroll to position [441, 0]
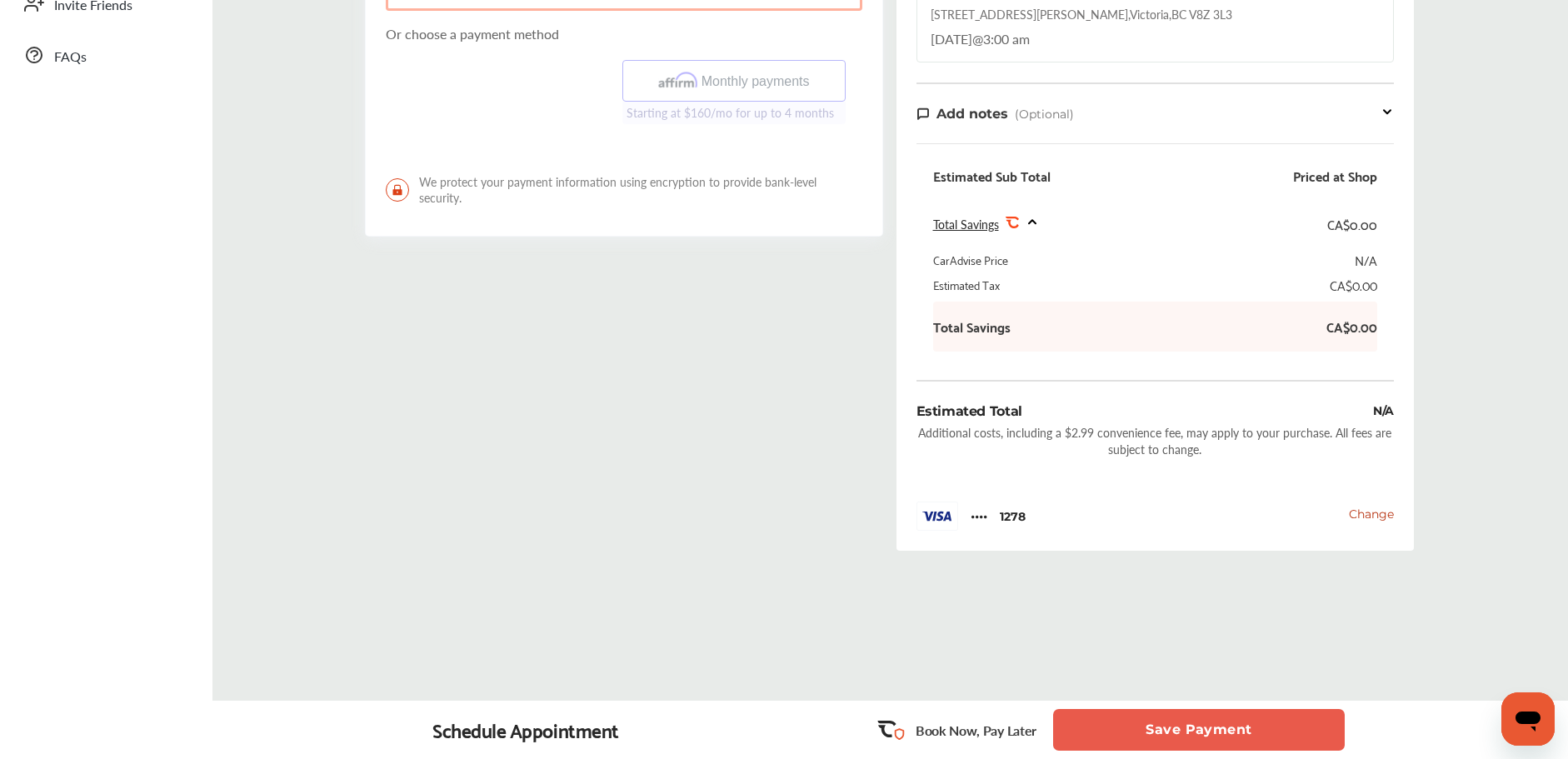
click at [1133, 723] on button "Save Payment" at bounding box center [1198, 729] width 292 height 42
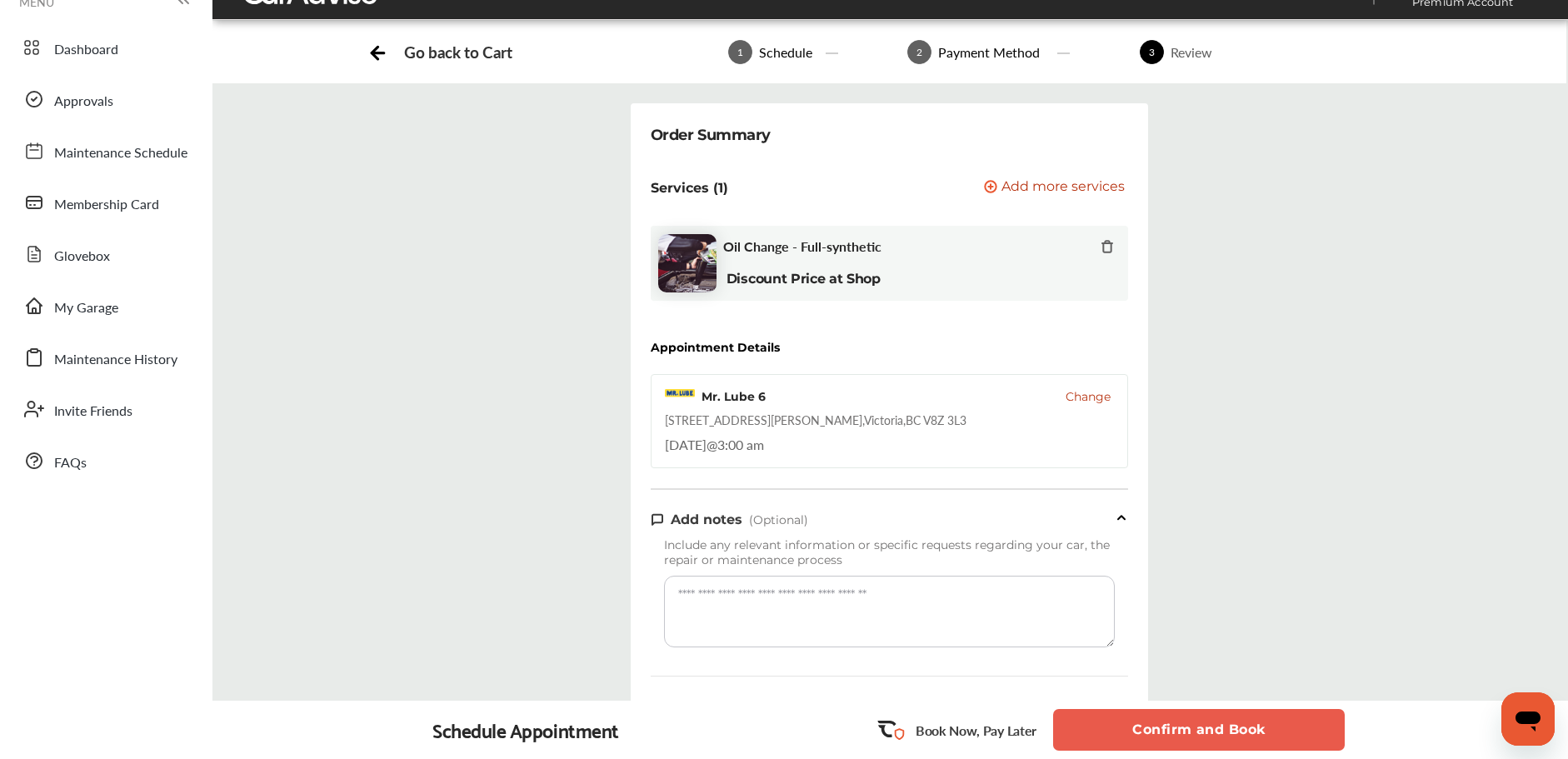
scroll to position [390, 0]
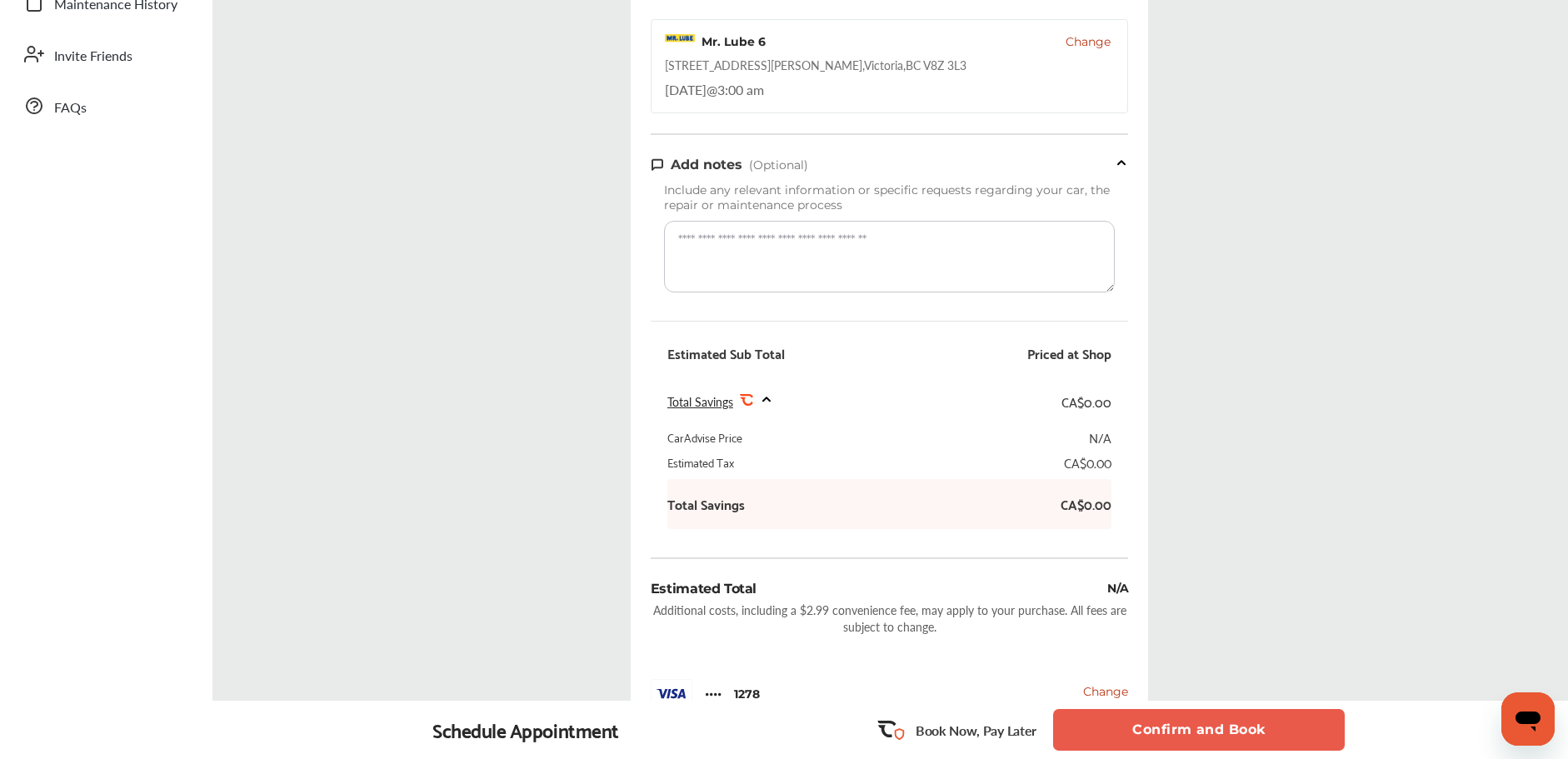
click at [1157, 736] on button "Confirm and Book" at bounding box center [1198, 729] width 292 height 42
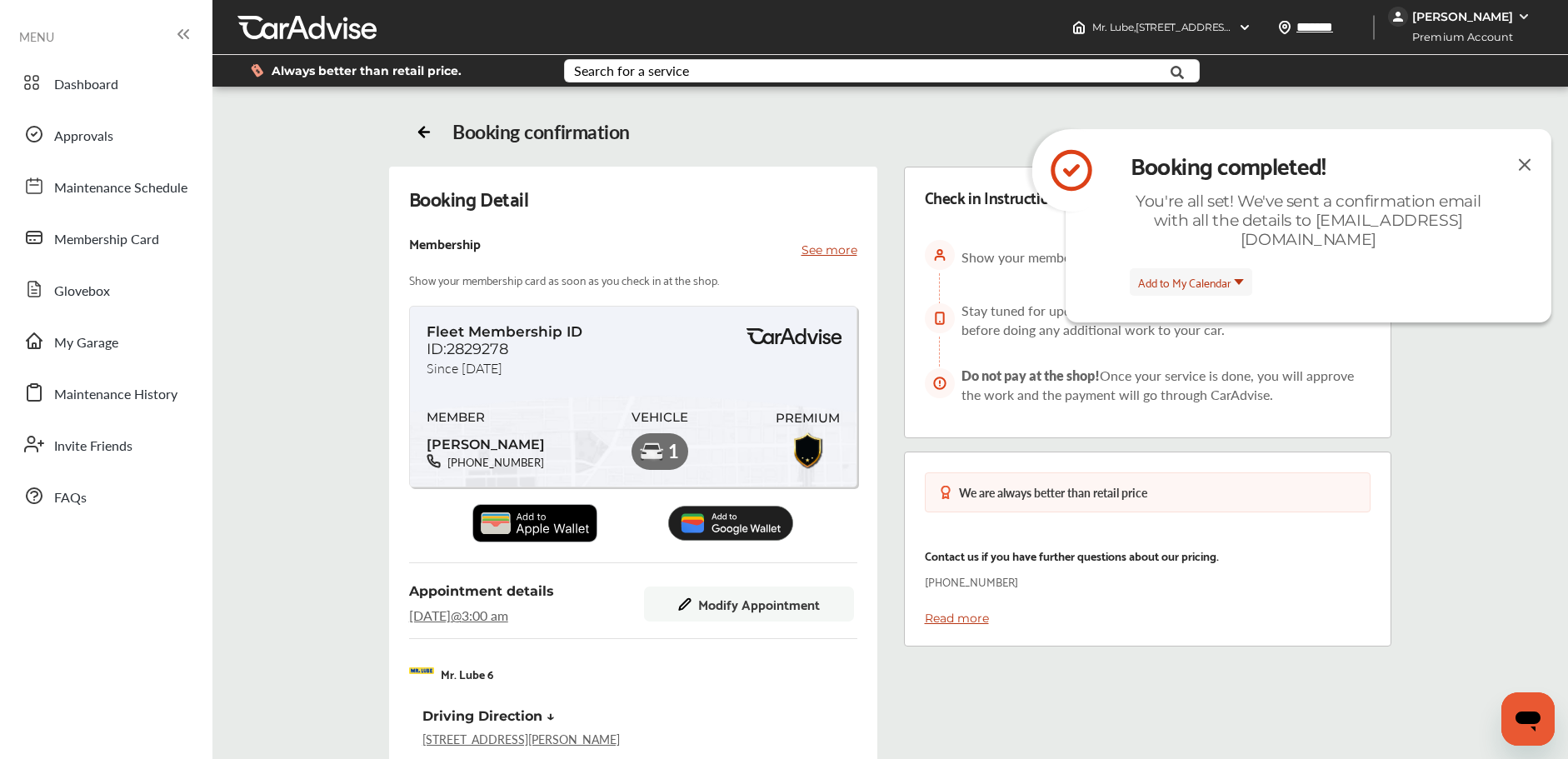
click at [1530, 165] on img at bounding box center [1524, 164] width 20 height 20
